Goal: Task Accomplishment & Management: Use online tool/utility

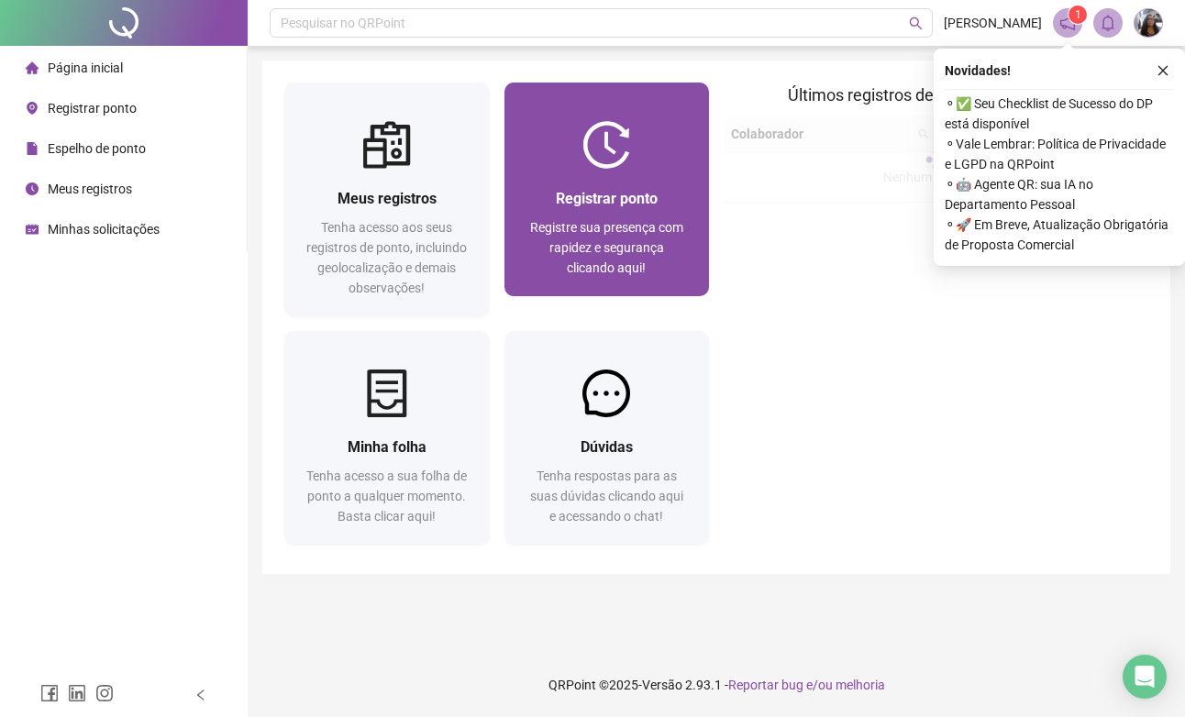
click at [624, 184] on div "Registrar ponto Registre sua presença com rapidez e segurança clicando aqui!" at bounding box center [606, 232] width 205 height 127
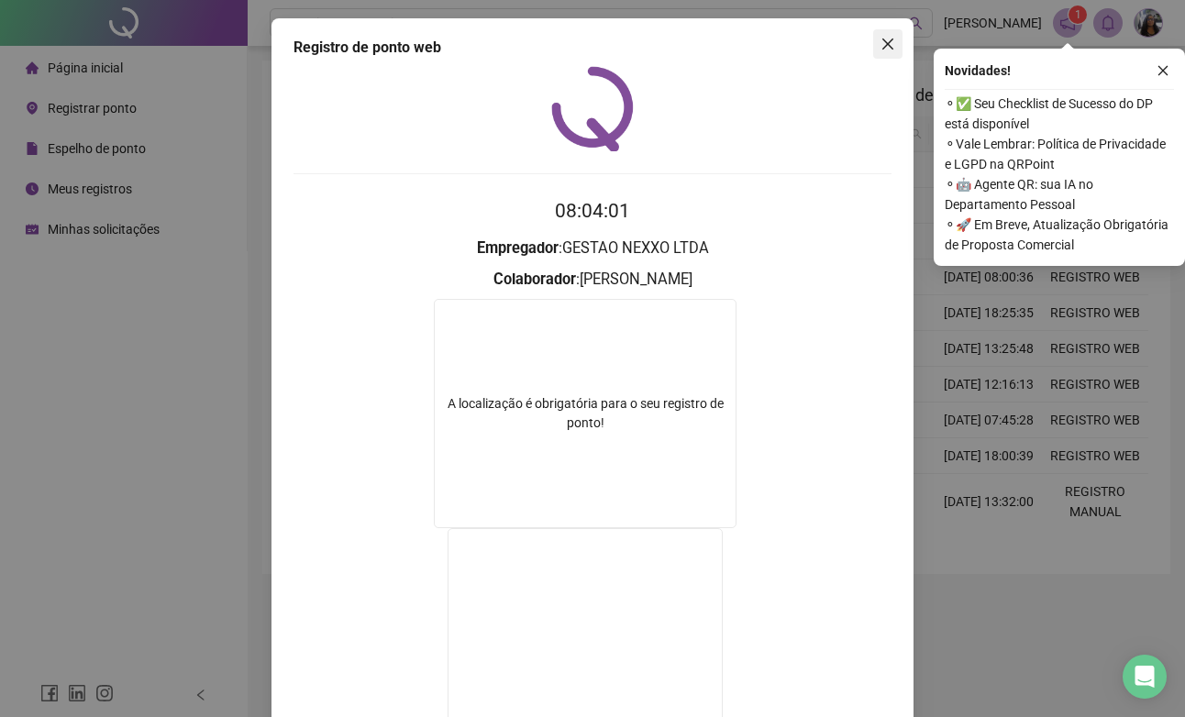
click at [886, 52] on button "Close" at bounding box center [887, 43] width 29 height 29
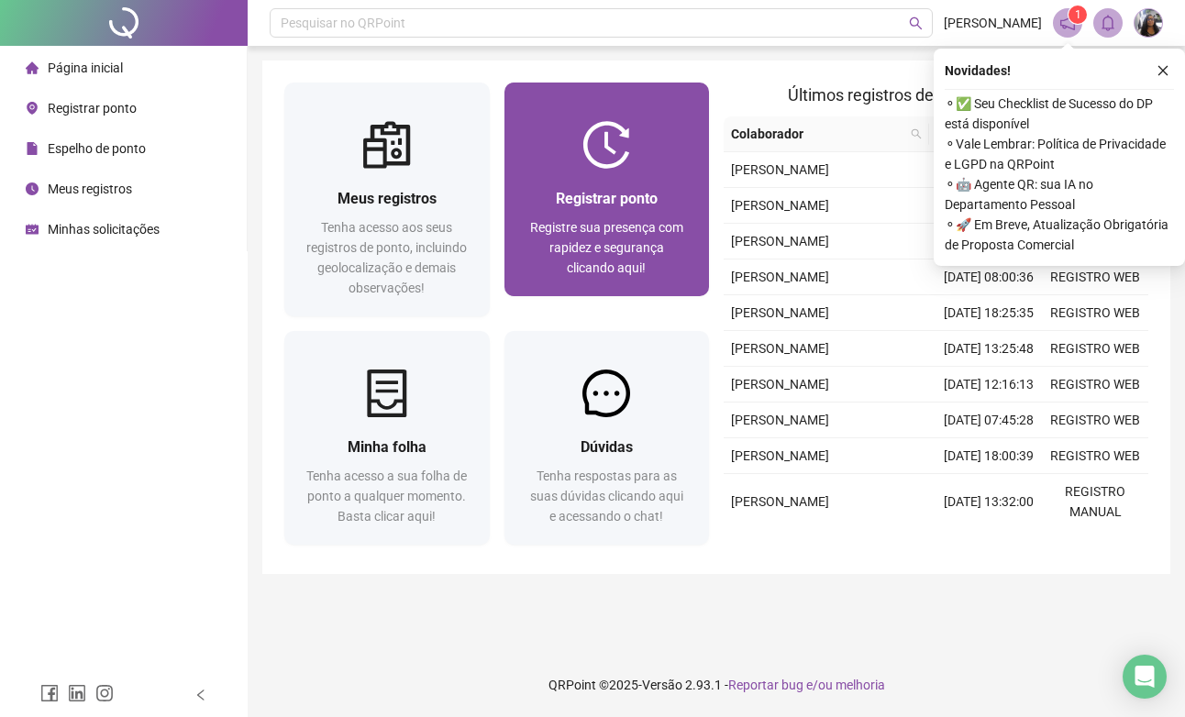
click at [596, 204] on span "Registrar ponto" at bounding box center [607, 198] width 102 height 17
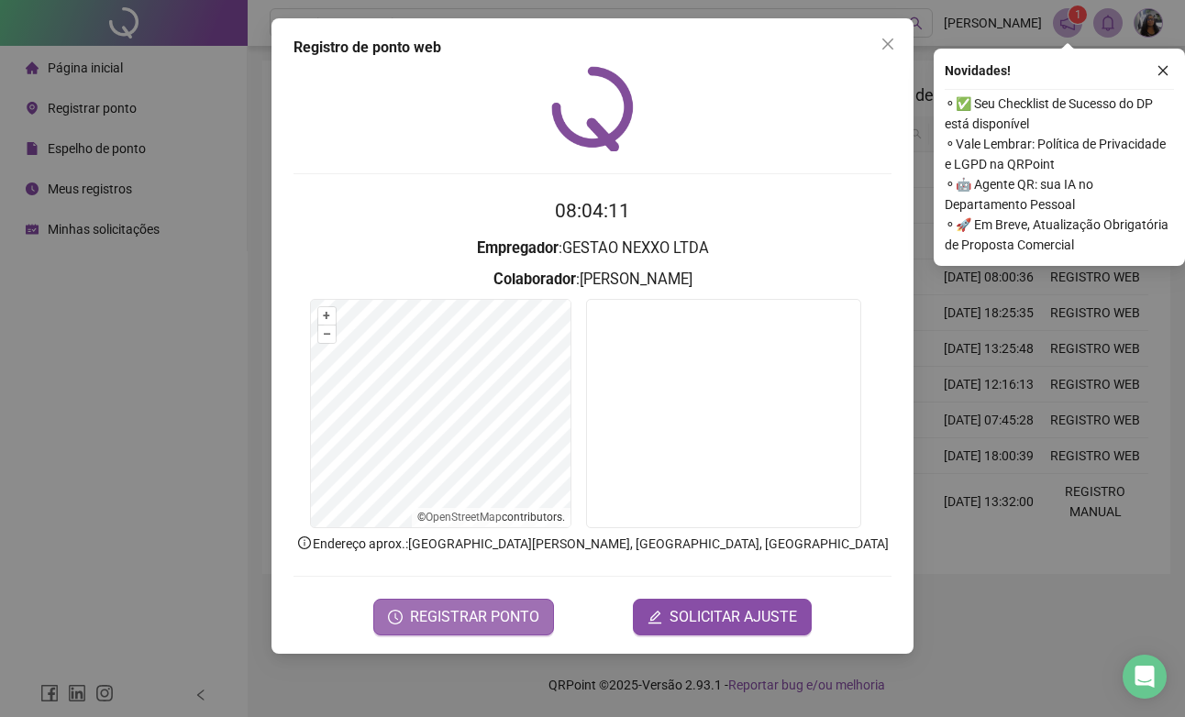
click at [470, 609] on span "REGISTRAR PONTO" at bounding box center [474, 617] width 129 height 22
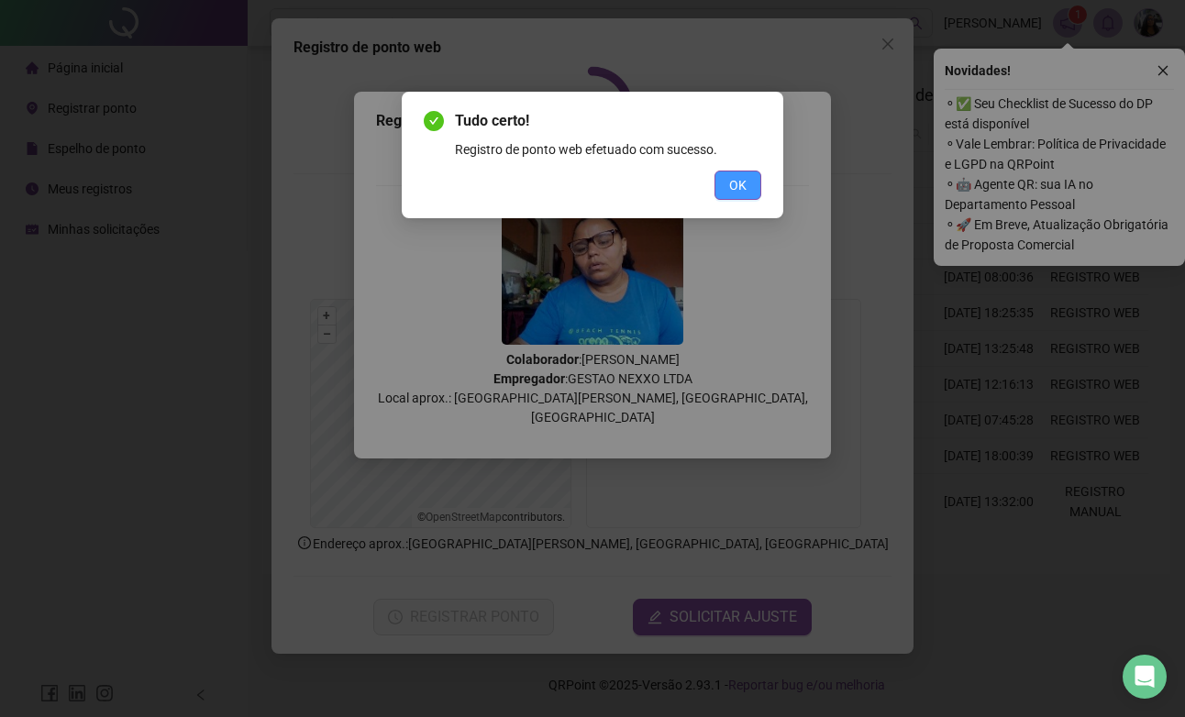
click at [738, 179] on span "OK" at bounding box center [737, 185] width 17 height 20
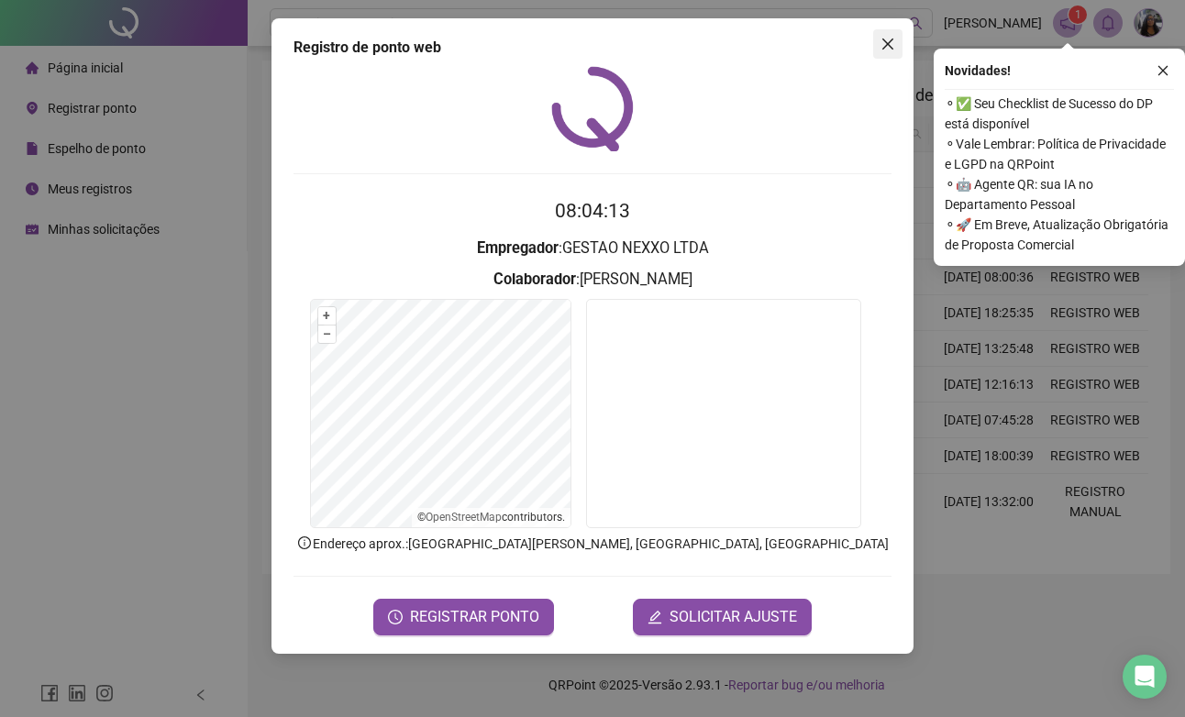
click at [886, 41] on icon "close" at bounding box center [887, 44] width 15 height 15
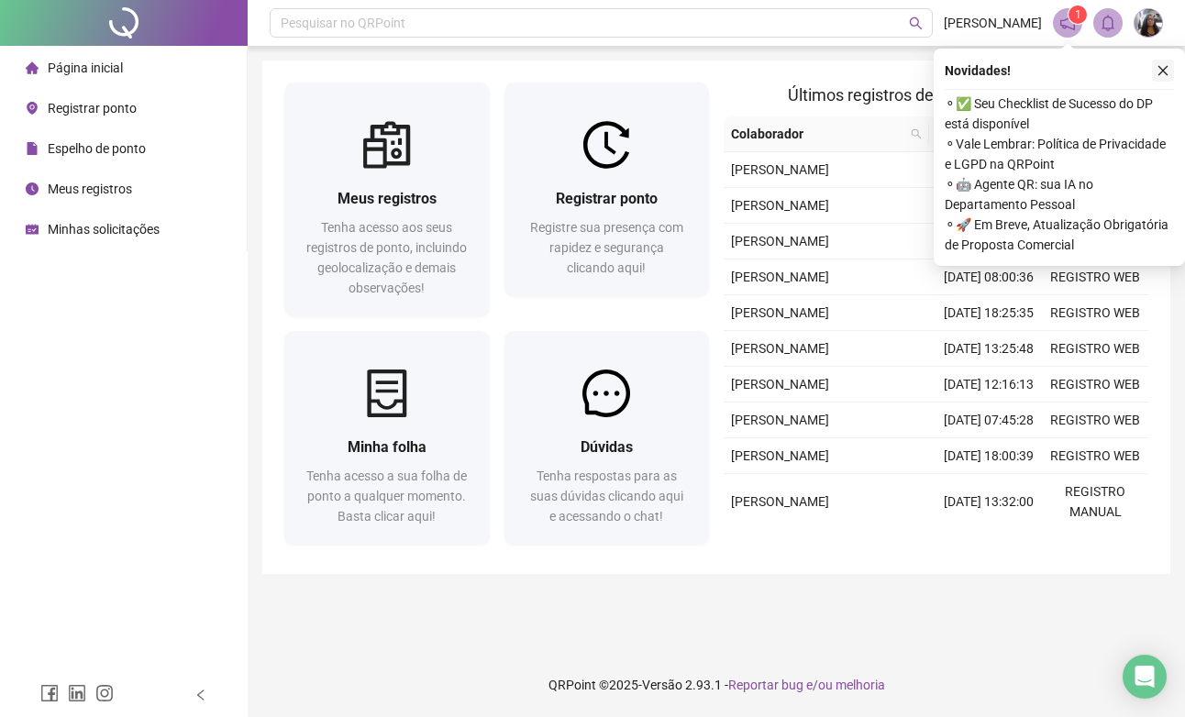
click at [1159, 69] on icon "close" at bounding box center [1163, 70] width 13 height 13
